Goal: Transaction & Acquisition: Purchase product/service

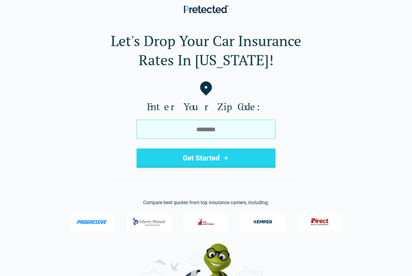
click at [213, 129] on input "tel" at bounding box center [205, 129] width 139 height 19
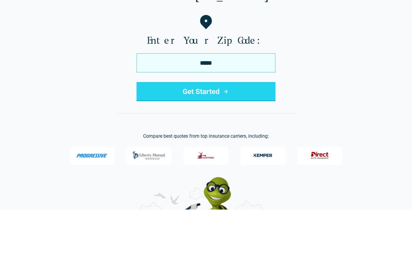
type input "*****"
click at [221, 148] on button "Get Started" at bounding box center [205, 157] width 139 height 19
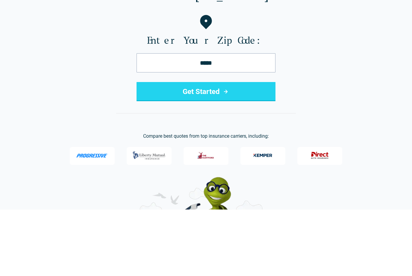
scroll to position [66, 0]
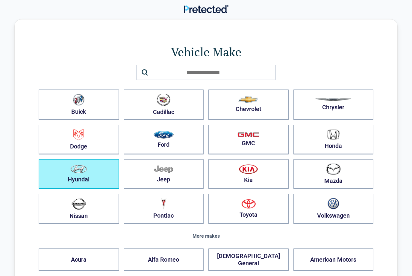
click at [80, 173] on img "button" at bounding box center [78, 169] width 17 height 9
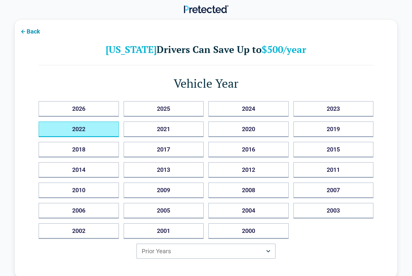
click at [75, 127] on button "2022" at bounding box center [79, 129] width 80 height 16
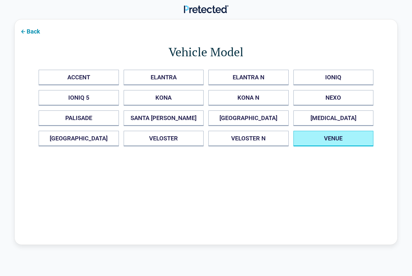
click at [324, 141] on button "VENUE" at bounding box center [333, 139] width 80 height 16
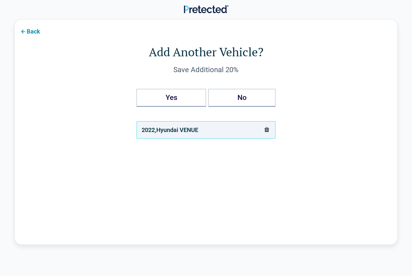
click at [172, 99] on button "Yes" at bounding box center [170, 98] width 69 height 18
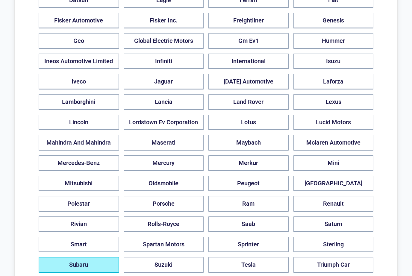
click at [84, 258] on button "Subaru" at bounding box center [79, 265] width 80 height 16
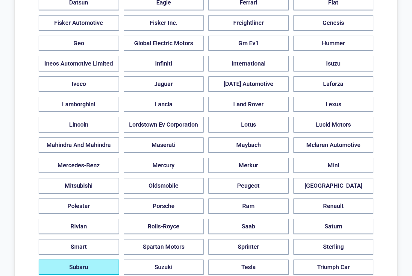
scroll to position [168, 0]
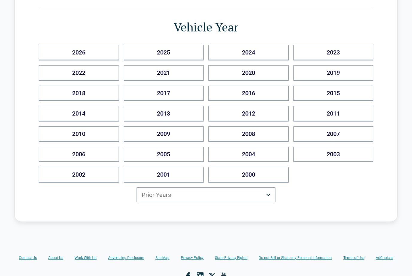
click at [165, 52] on button "2025" at bounding box center [164, 53] width 80 height 16
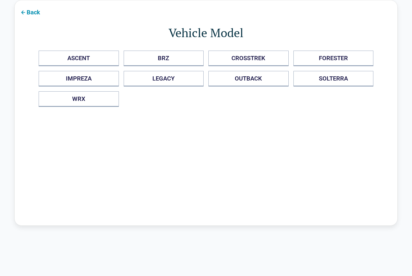
scroll to position [19, 0]
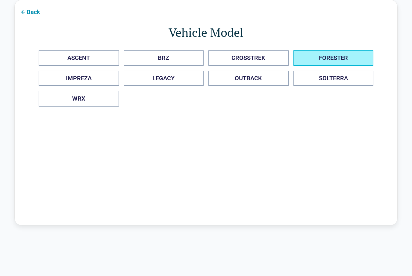
click at [335, 53] on button "FORESTER" at bounding box center [333, 58] width 80 height 16
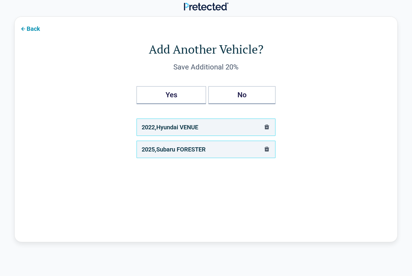
scroll to position [0, 0]
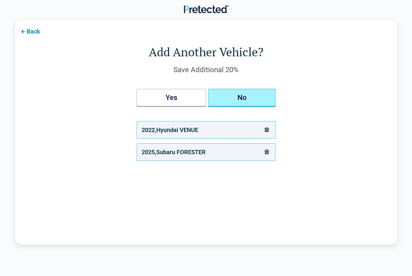
click at [239, 99] on button "No" at bounding box center [241, 98] width 67 height 18
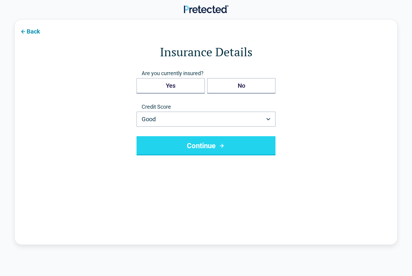
click at [174, 87] on button "Yes" at bounding box center [170, 86] width 68 height 16
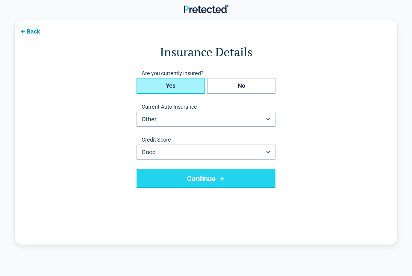
click at [268, 119] on icon "button" at bounding box center [268, 119] width 4 height 2
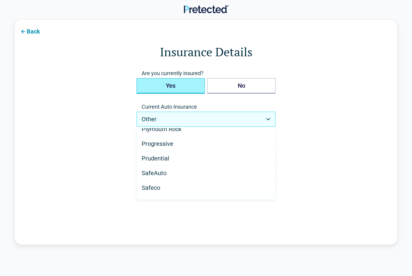
scroll to position [283, 0]
click at [165, 145] on span "Progressive" at bounding box center [158, 145] width 32 height 7
select select "**********"
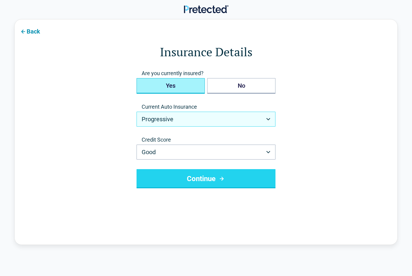
click at [210, 181] on button "Continue" at bounding box center [205, 178] width 139 height 19
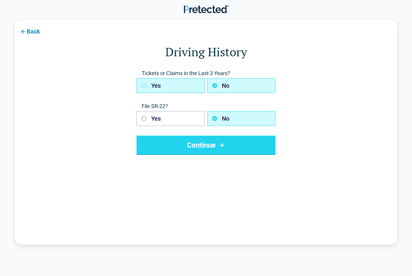
click at [143, 86] on icon "button" at bounding box center [144, 85] width 5 height 5
click at [213, 148] on button "Continue" at bounding box center [205, 145] width 139 height 19
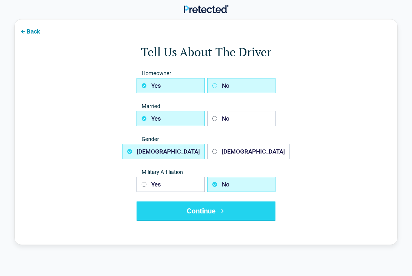
click at [216, 89] on button "No" at bounding box center [241, 85] width 68 height 15
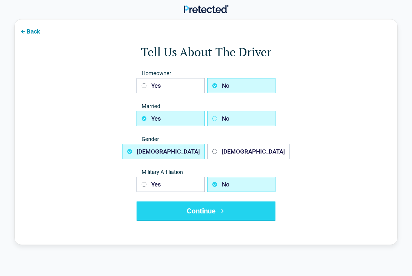
click at [218, 121] on button "No" at bounding box center [241, 118] width 68 height 15
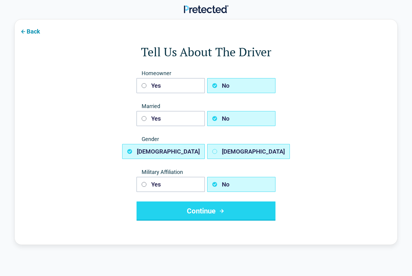
click at [218, 151] on button "Female" at bounding box center [248, 151] width 83 height 15
click at [204, 213] on button "Continue" at bounding box center [205, 210] width 139 height 19
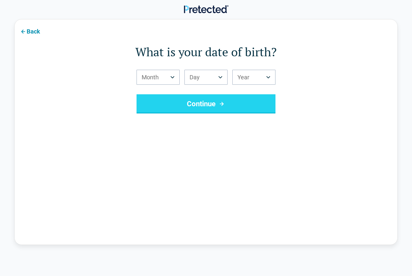
click at [170, 78] on button "Month" at bounding box center [157, 77] width 43 height 15
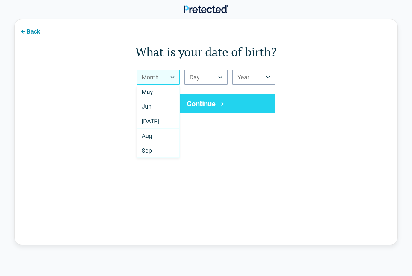
scroll to position [97, 0]
click at [148, 131] on span "Oct" at bounding box center [146, 128] width 9 height 7
select select "**"
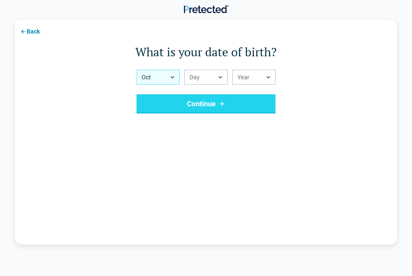
click at [210, 76] on button "Day" at bounding box center [205, 77] width 43 height 15
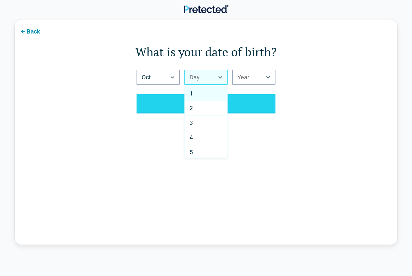
click at [196, 135] on div "4" at bounding box center [206, 137] width 42 height 15
select select "*"
click at [267, 76] on icon "Birth Year" at bounding box center [268, 77] width 4 height 2
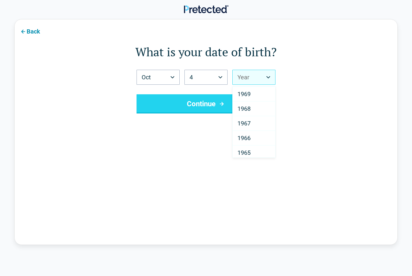
scroll to position [540, 0]
click at [246, 124] on span "1968" at bounding box center [243, 124] width 13 height 7
select select "****"
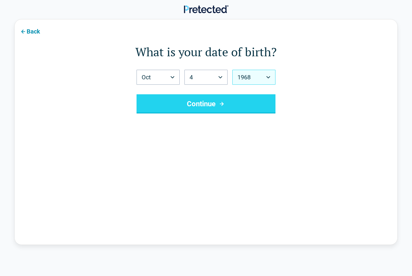
click at [205, 108] on button "Continue" at bounding box center [205, 103] width 139 height 19
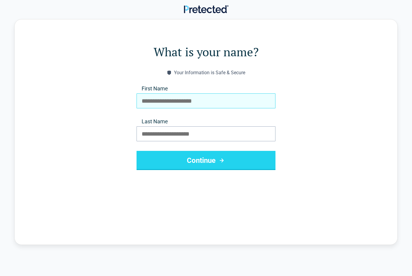
click at [198, 99] on input "First Name" at bounding box center [205, 100] width 139 height 15
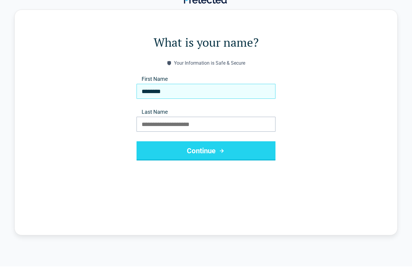
type input "********"
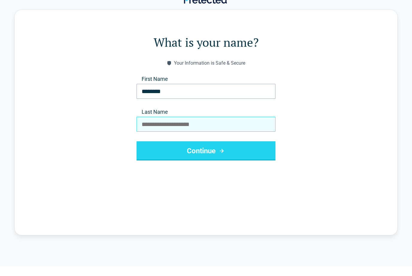
click at [170, 126] on input "Last Name" at bounding box center [205, 133] width 139 height 15
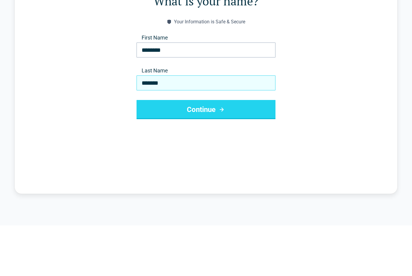
type input "*******"
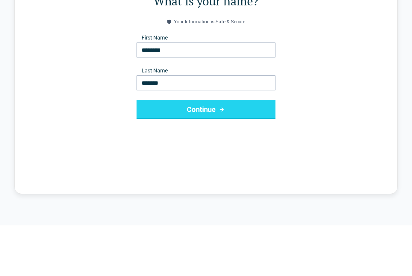
click at [208, 151] on button "Continue" at bounding box center [205, 160] width 139 height 19
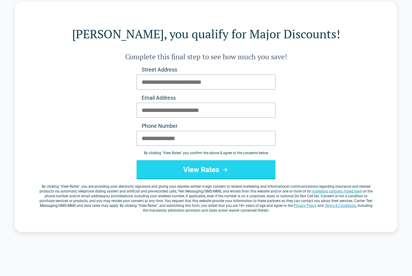
scroll to position [19, 0]
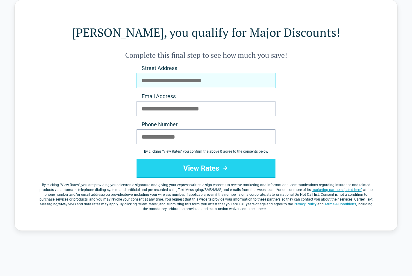
click at [160, 77] on input "Street Address" at bounding box center [205, 80] width 139 height 15
type input "**********"
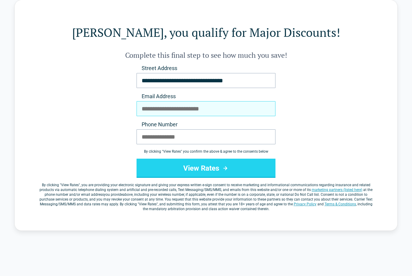
click at [195, 112] on input "Email Address" at bounding box center [205, 108] width 139 height 15
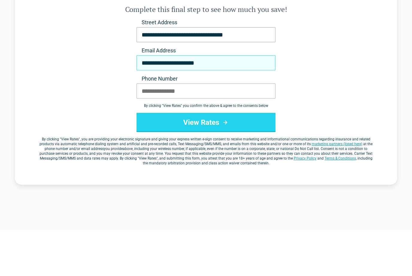
type input "**********"
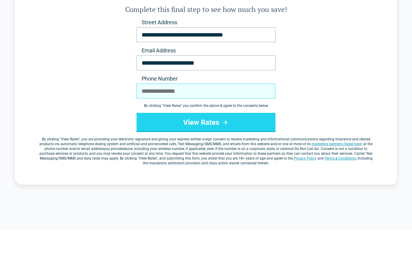
click at [168, 130] on input "Phone Number" at bounding box center [205, 137] width 139 height 15
type input "**********"
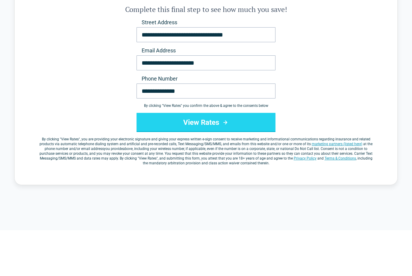
click at [213, 159] on button "View Rates" at bounding box center [205, 168] width 139 height 19
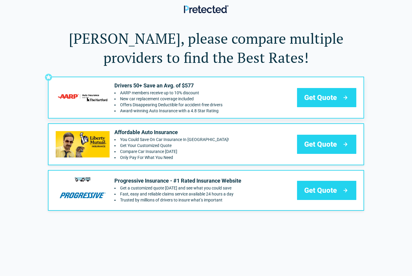
click at [333, 99] on span "Get Quote" at bounding box center [320, 98] width 33 height 10
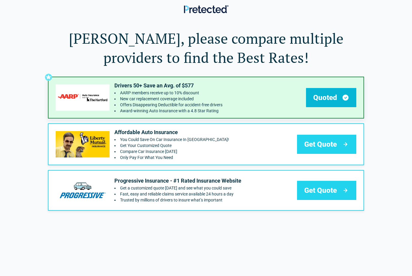
click at [323, 143] on span "Get Quote" at bounding box center [320, 144] width 33 height 10
